Goal: Go to known website: Access a specific website the user already knows

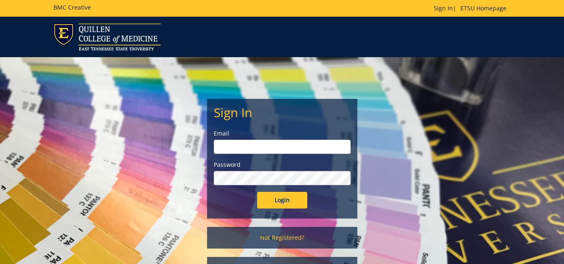
type input "[EMAIL_ADDRESS][DOMAIN_NAME]"
click at [285, 199] on input "Login" at bounding box center [282, 200] width 50 height 17
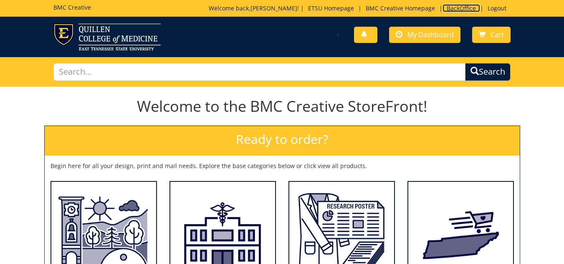
click at [459, 5] on link "BackOffice" at bounding box center [461, 8] width 38 height 8
